Goal: Complete application form: Complete application form

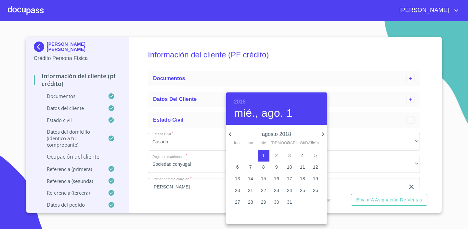
scroll to position [295, 0]
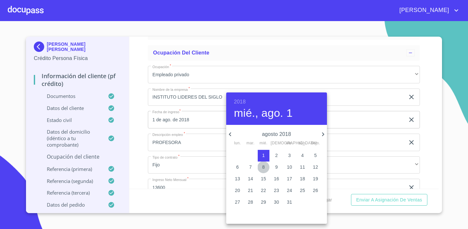
click at [266, 168] on span "8" at bounding box center [264, 167] width 12 height 6
click at [239, 101] on h6 "2018" at bounding box center [240, 101] width 12 height 9
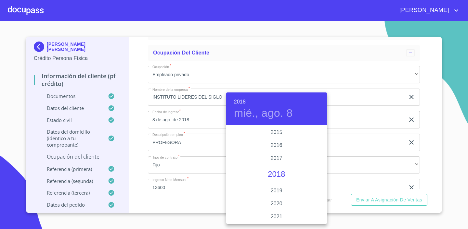
scroll to position [1202, 0]
click at [279, 194] on div "2022" at bounding box center [276, 197] width 101 height 13
type input "8 de ago. de 2022"
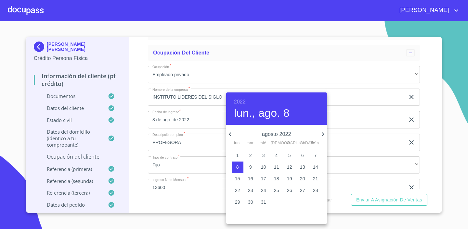
click at [445, 126] on div at bounding box center [234, 114] width 468 height 229
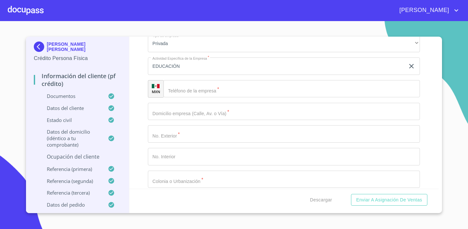
scroll to position [485, 0]
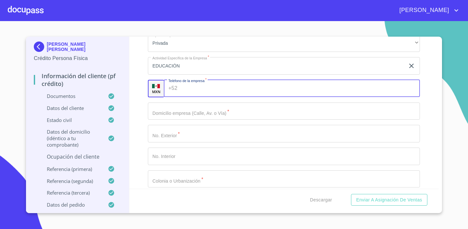
click at [202, 92] on input "Estado Civil   *" at bounding box center [300, 89] width 240 height 18
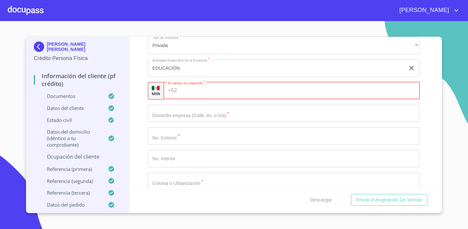
scroll to position [481, 0]
click at [204, 91] on input "Estado Civil   *" at bounding box center [300, 92] width 240 height 18
paste input "[PHONE_NUMBER]"
type input "[PHONE_NUMBER]"
click at [193, 118] on input "Estado Civil   *" at bounding box center [284, 115] width 272 height 18
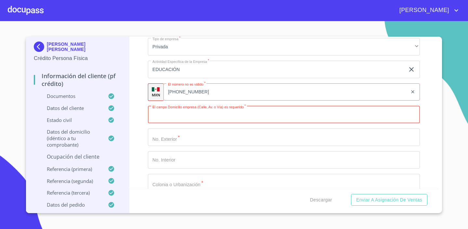
click at [193, 108] on input "Estado Civil   *" at bounding box center [284, 115] width 272 height 18
paste input "[PERSON_NAME] 355"
type input "[PERSON_NAME]"
click at [178, 138] on input "Estado Civil   *" at bounding box center [284, 138] width 272 height 18
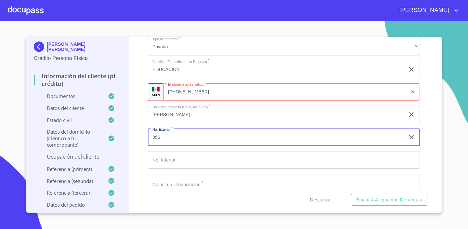
type input "355"
click at [187, 179] on input "Estado Civil   *" at bounding box center [284, 183] width 272 height 18
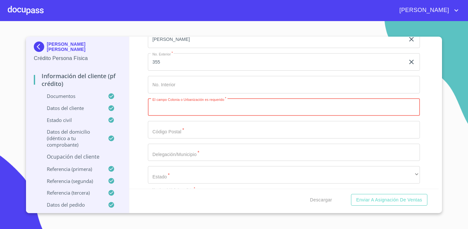
scroll to position [557, 0]
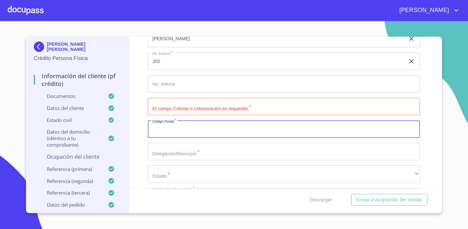
click at [213, 128] on input "Estado Civil   *" at bounding box center [284, 129] width 272 height 18
type input "45623"
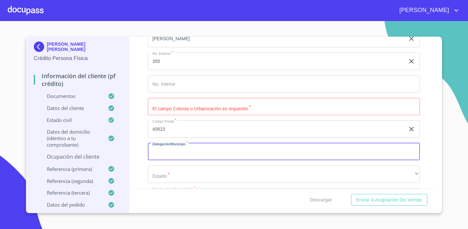
click at [223, 151] on input "Estado Civil   *" at bounding box center [284, 152] width 272 height 18
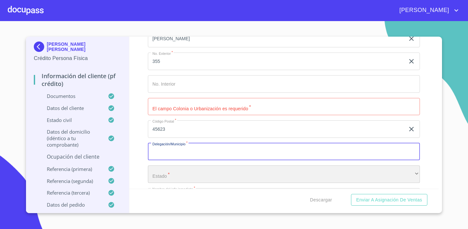
click at [207, 176] on div "​" at bounding box center [284, 175] width 272 height 18
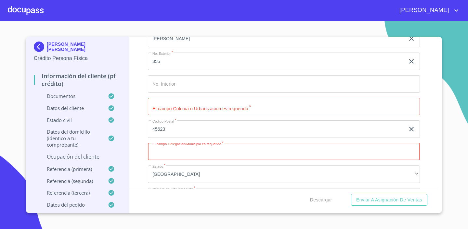
click at [183, 151] on input "Estado Civil   *" at bounding box center [284, 152] width 272 height 18
type input "SAN [PERSON_NAME] TLAQUEPAQUE"
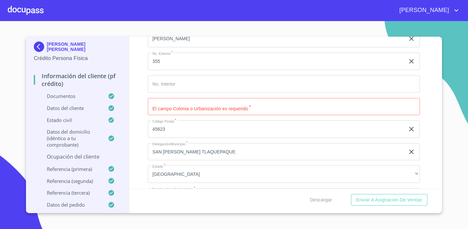
click at [436, 128] on div "Información del cliente (PF crédito) Documentos Datos del cliente Estado Civil …" at bounding box center [284, 113] width 310 height 152
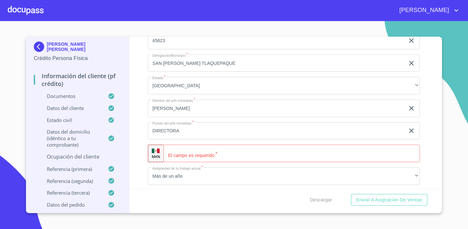
scroll to position [645, 0]
click at [289, 158] on input "Estado Civil   *" at bounding box center [300, 154] width 240 height 18
type input "[PHONE_NUMBER]"
click at [432, 133] on div "Información del cliente (PF crédito) Documentos Datos del cliente Estado Civil …" at bounding box center [284, 113] width 310 height 152
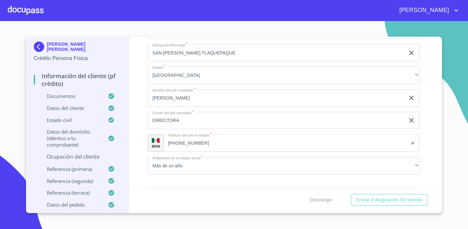
scroll to position [733, 0]
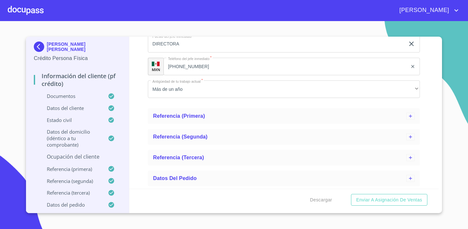
click at [182, 201] on div "Descargar Enviar a Asignación de Ventas" at bounding box center [284, 200] width 310 height 22
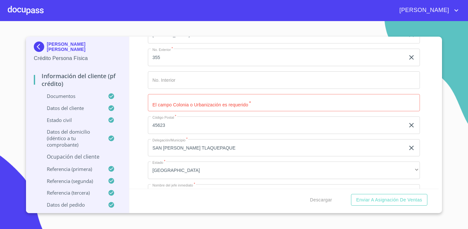
scroll to position [549, 0]
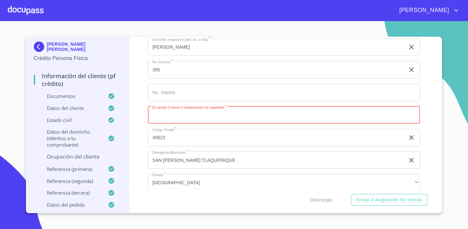
click at [208, 114] on input "Estado Civil   *" at bounding box center [284, 116] width 272 height 18
type input "LAS LIEBRES"
click at [433, 92] on div "Información del cliente (PF crédito) Documentos Datos del cliente Estado Civil …" at bounding box center [284, 113] width 310 height 152
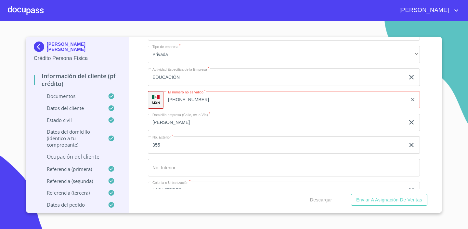
scroll to position [472, 0]
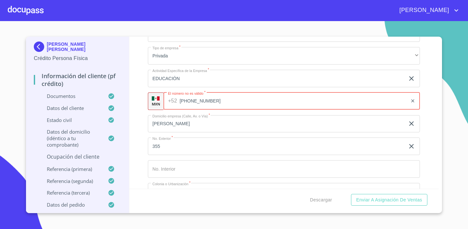
click at [174, 101] on div "[PHONE_NUMBER] ​" at bounding box center [291, 102] width 256 height 18
click at [182, 101] on input "[PHONE_NUMBER]" at bounding box center [294, 102] width 228 height 18
click at [191, 101] on input "[PHONE_NUMBER]" at bounding box center [294, 102] width 228 height 18
click at [184, 102] on input "[PHONE_NUMBER]" at bounding box center [294, 102] width 228 height 18
click at [435, 114] on div "Información del cliente (PF crédito) Documentos Datos del cliente Estado Civil …" at bounding box center [284, 113] width 310 height 152
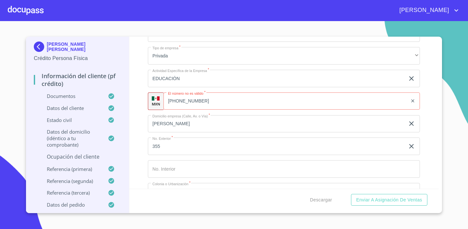
click at [178, 103] on div "[PHONE_NUMBER] ​" at bounding box center [291, 102] width 256 height 18
click at [435, 108] on div "Información del cliente (PF crédito) Documentos Datos del cliente Estado Civil …" at bounding box center [284, 113] width 310 height 152
drag, startPoint x: 202, startPoint y: 104, endPoint x: 161, endPoint y: 105, distance: 41.3
click at [161, 105] on div "MXN El número no [PERSON_NAME]   * [PHONE_NUMBER] ​" at bounding box center [284, 102] width 272 height 18
type input "3"
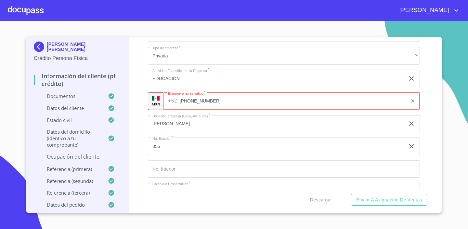
type input "[PHONE_NUMBER]"
click at [437, 107] on div "Información del cliente (PF crédito) Documentos Datos del cliente Estado Civil …" at bounding box center [284, 113] width 310 height 152
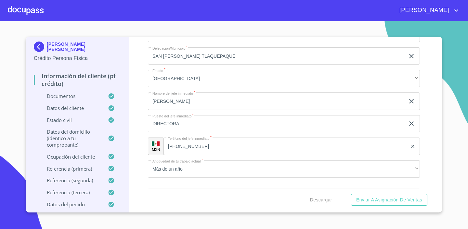
scroll to position [733, 0]
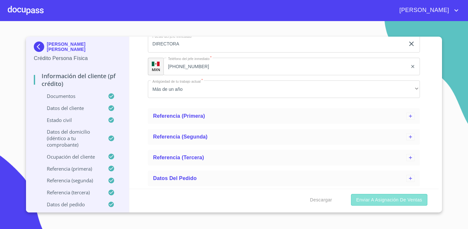
click at [367, 196] on span "Enviar a Asignación de Ventas" at bounding box center [389, 200] width 66 height 8
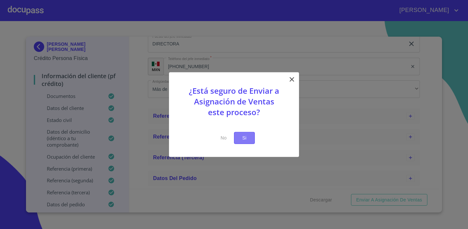
click at [241, 139] on span "Si" at bounding box center [244, 138] width 10 height 8
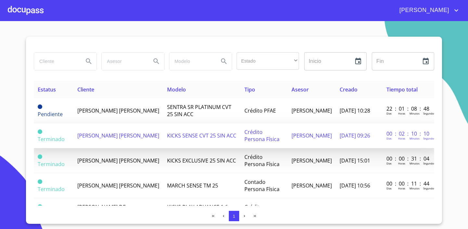
click at [130, 142] on td "[PERSON_NAME] [PERSON_NAME]" at bounding box center [118, 135] width 90 height 25
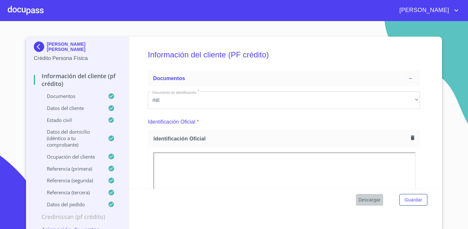
click at [362, 201] on span "Descargar" at bounding box center [369, 200] width 22 height 8
